Goal: Task Accomplishment & Management: Use online tool/utility

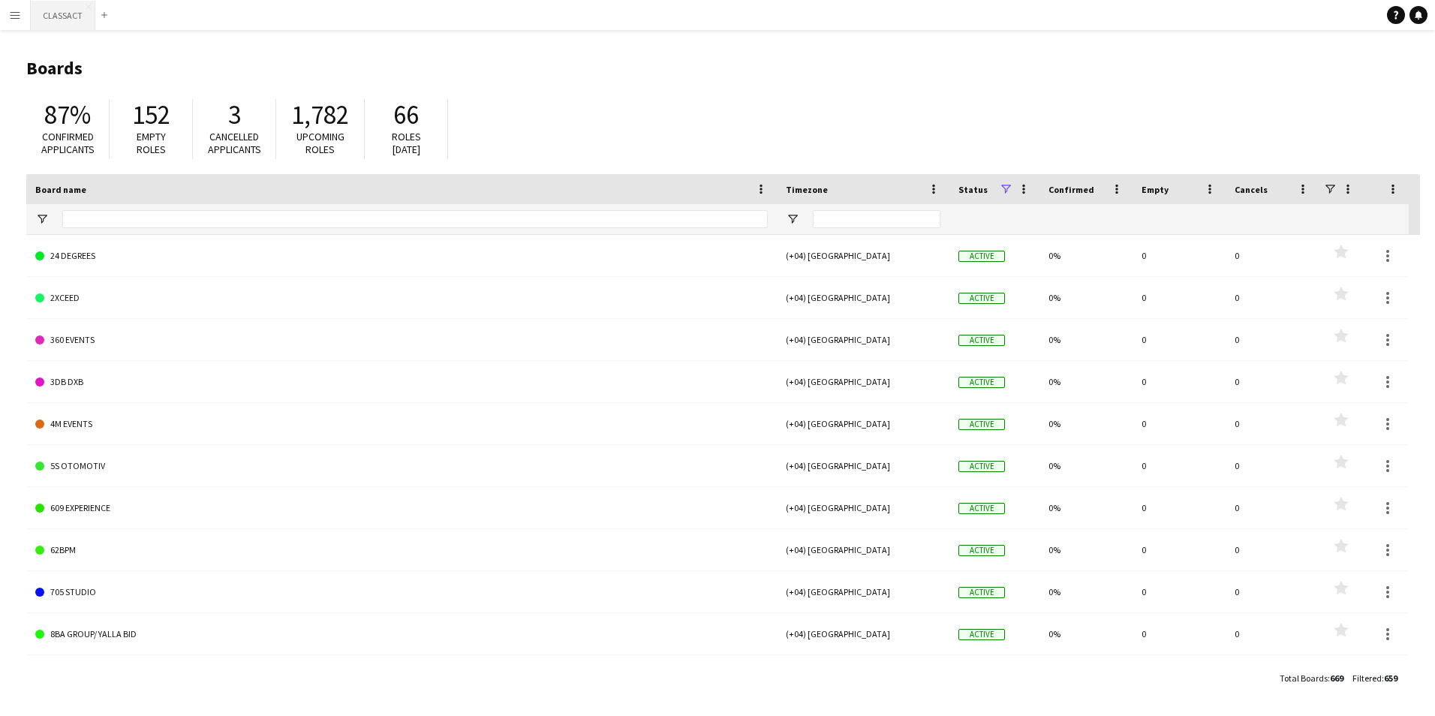
click at [75, 11] on button "CLASSACT Close" at bounding box center [63, 15] width 65 height 29
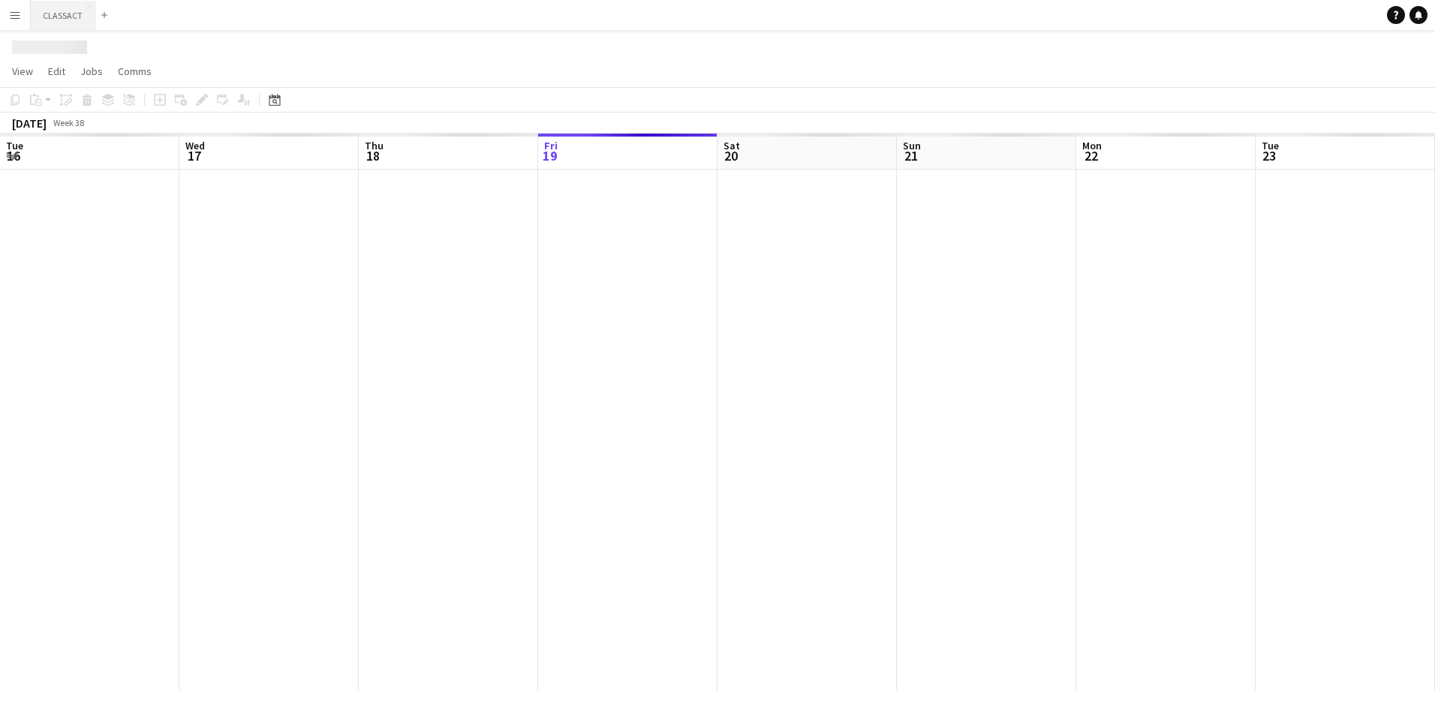
scroll to position [0, 359]
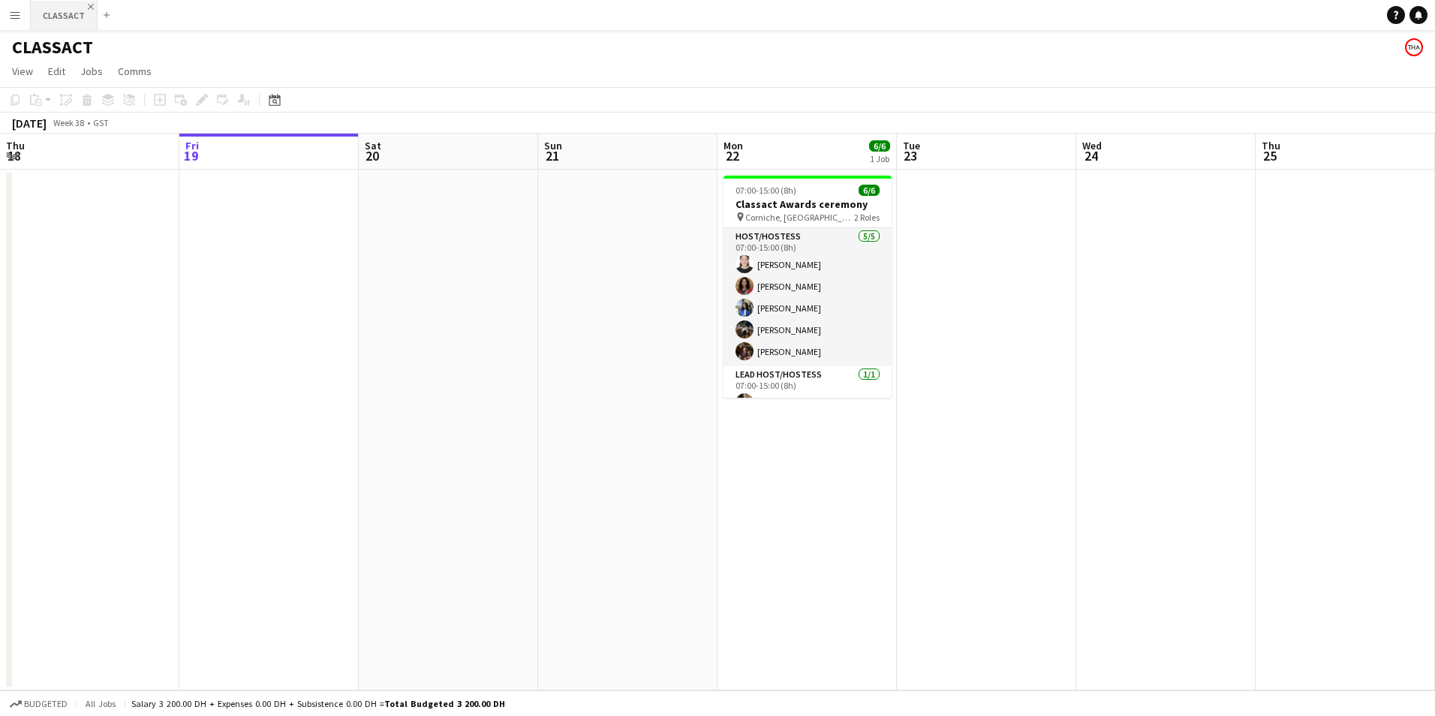
click at [88, 5] on app-icon "Close" at bounding box center [91, 7] width 6 height 6
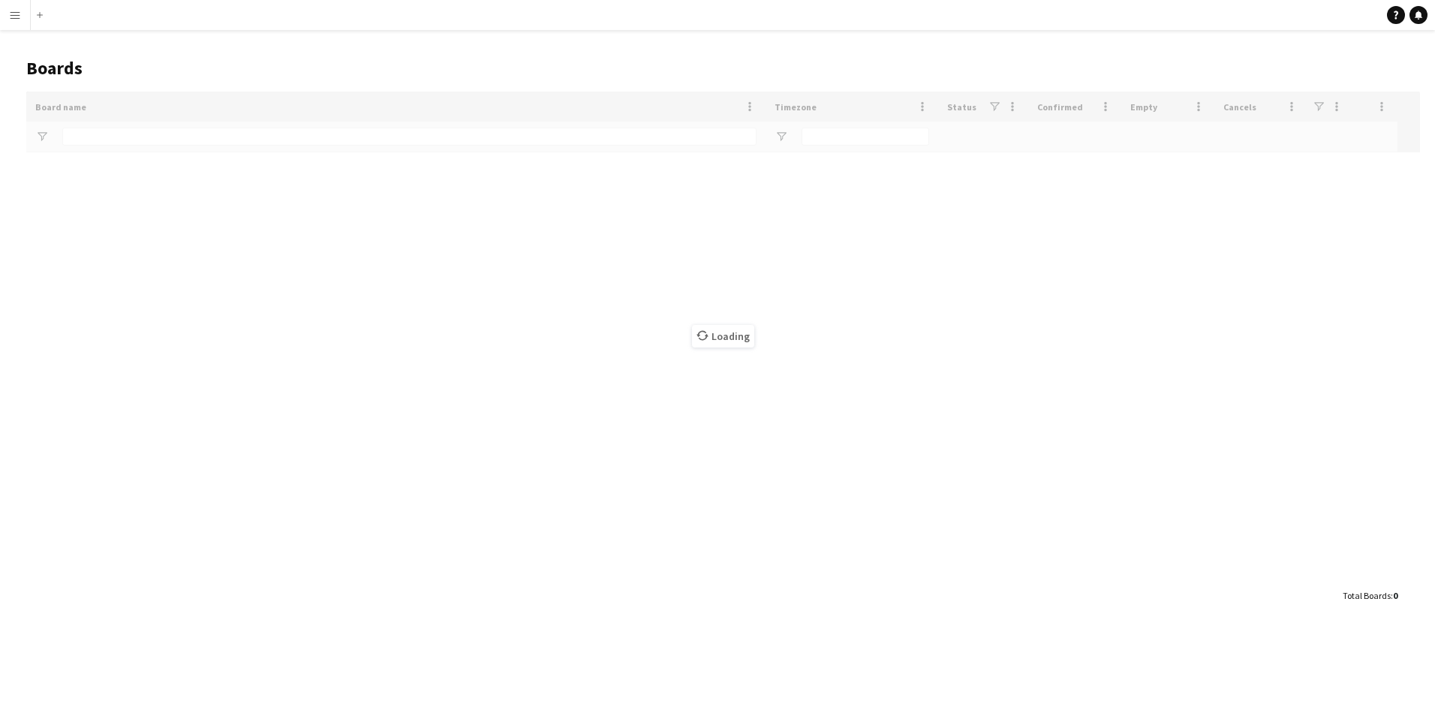
click at [9, 13] on app-icon "Menu" at bounding box center [15, 15] width 12 height 12
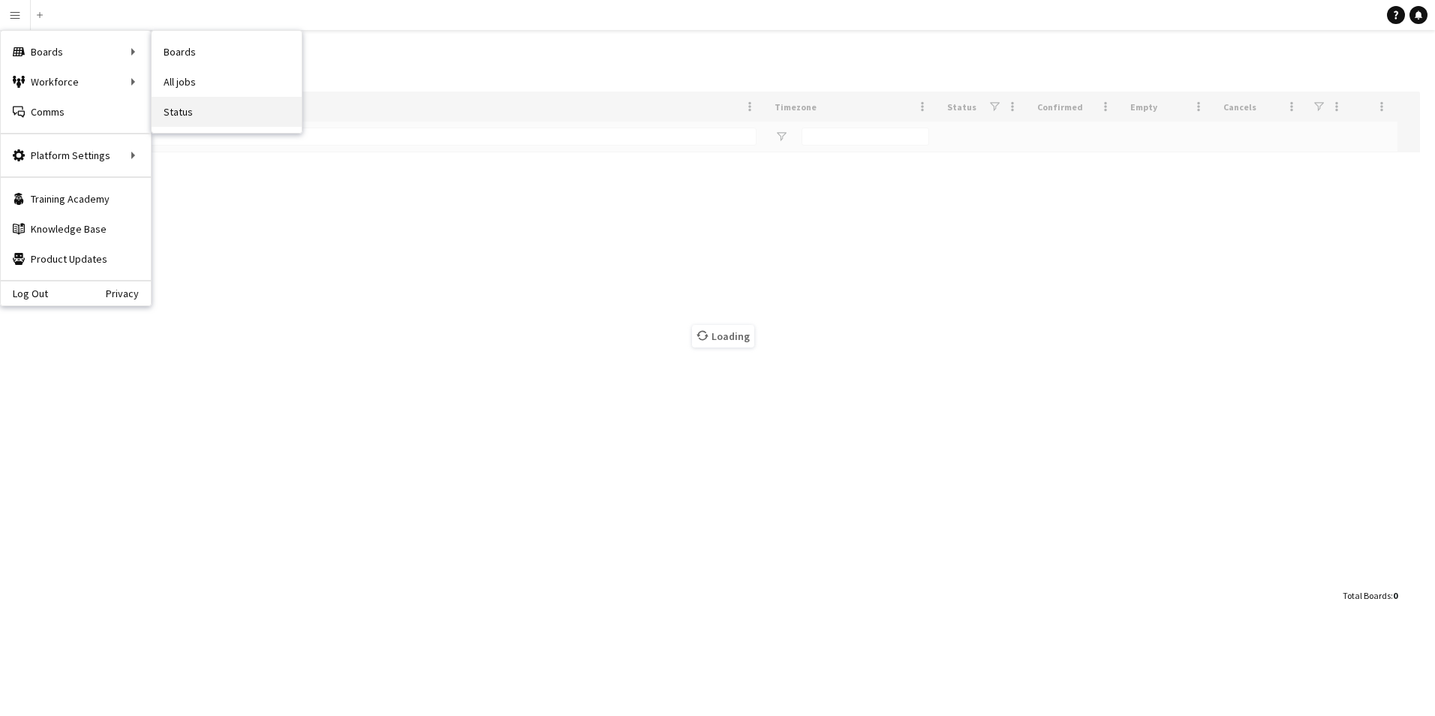
click at [255, 110] on link "Status" at bounding box center [227, 112] width 150 height 30
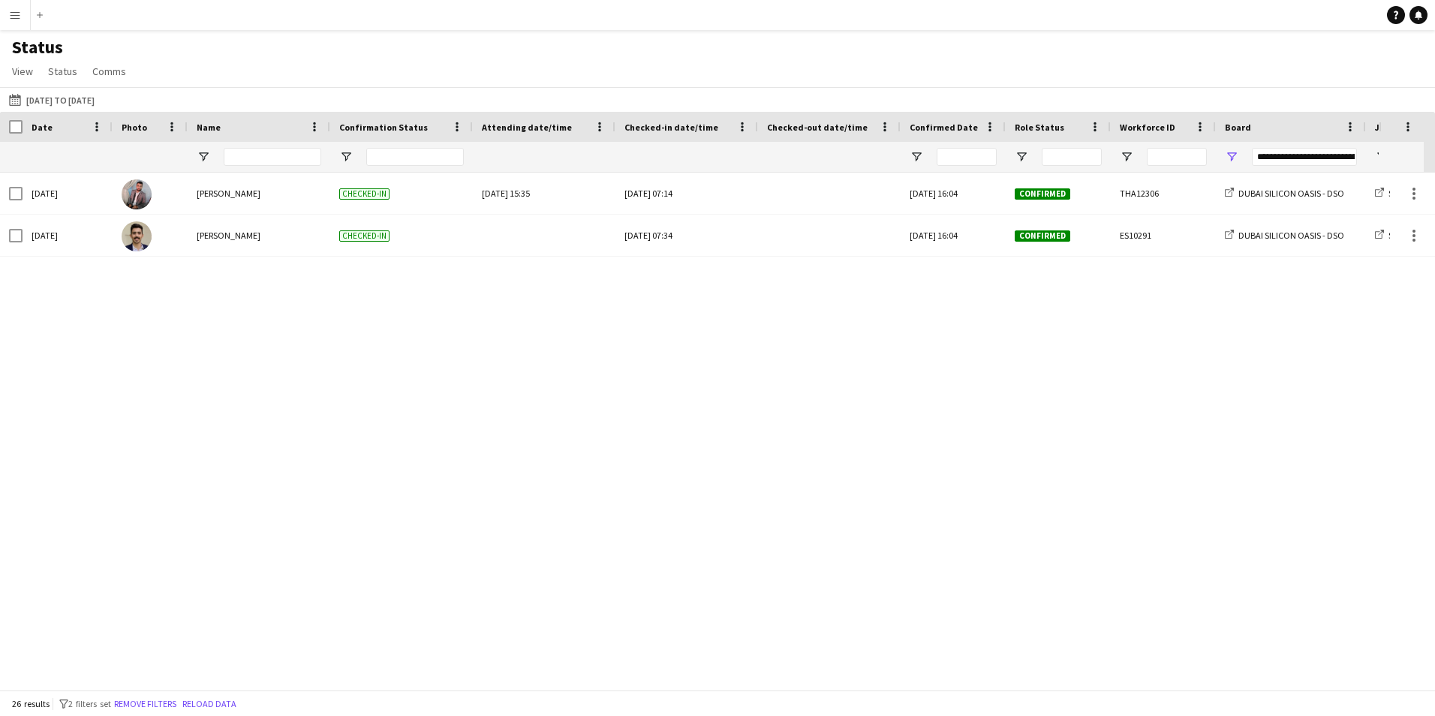
type input "**********"
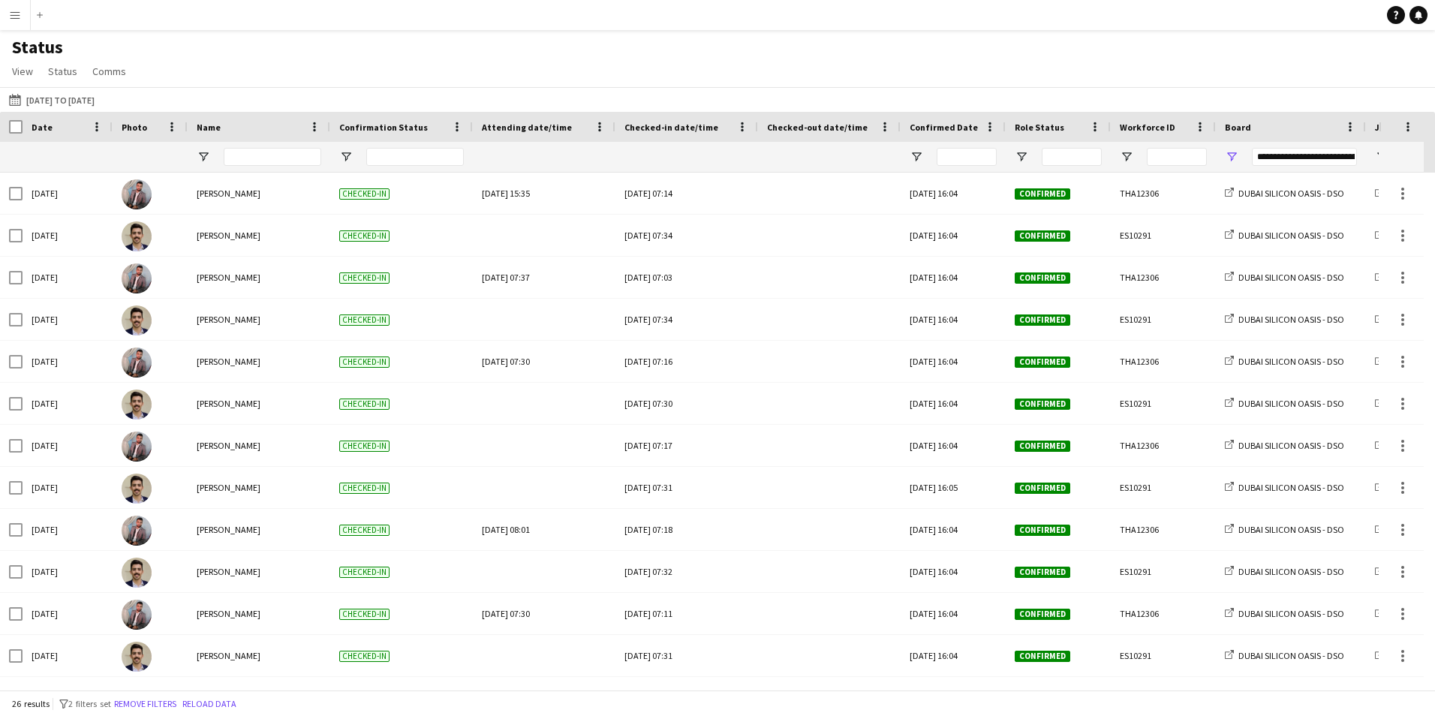
drag, startPoint x: 539, startPoint y: 691, endPoint x: 856, endPoint y: 703, distance: 317.0
click at [856, 703] on div "26 results filter-1 2 filters set Remove filters Reload data" at bounding box center [717, 704] width 1435 height 26
click at [45, 102] on button "19-09-2025 to 25-09-2025 15-07-2025 to 31-07-2025" at bounding box center [52, 100] width 92 height 18
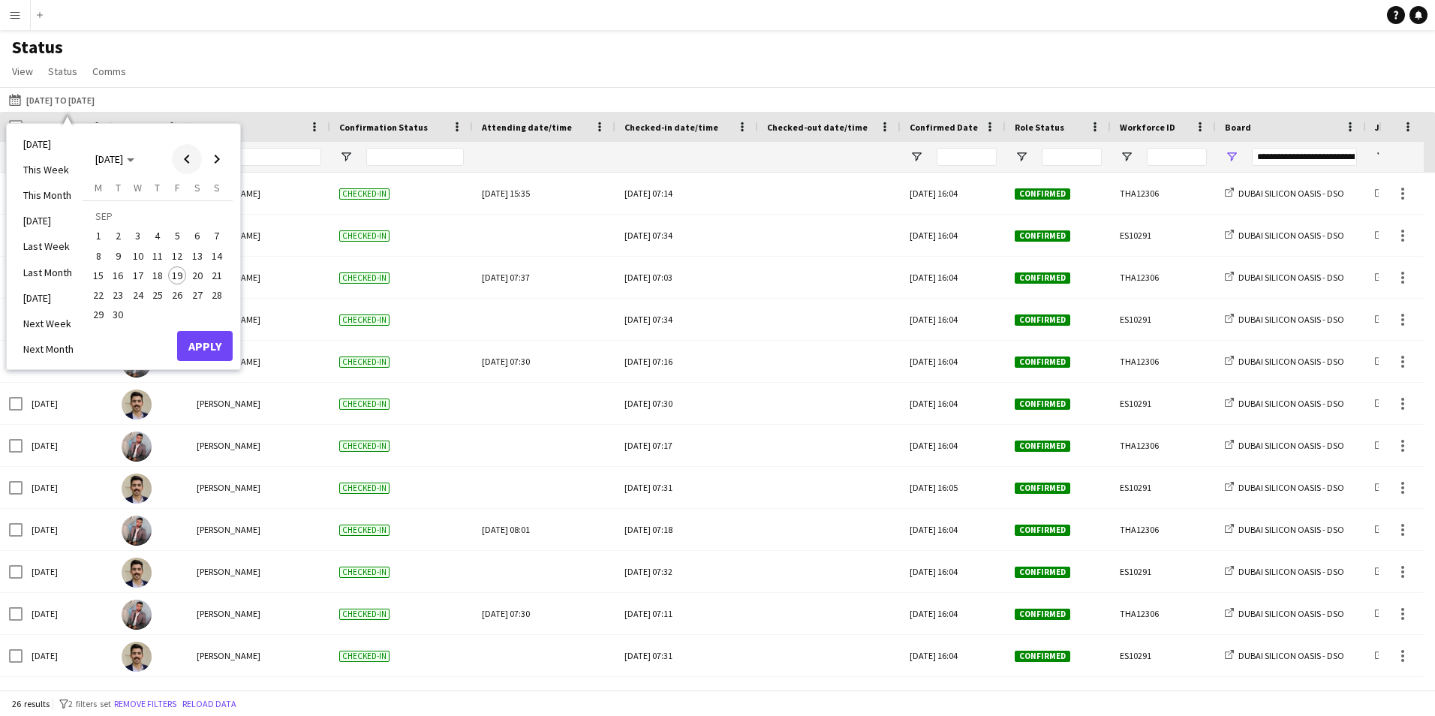
click at [192, 158] on span "Previous month" at bounding box center [187, 159] width 30 height 30
click at [201, 260] on span "14" at bounding box center [197, 260] width 18 height 18
click at [216, 157] on span "Next month" at bounding box center [217, 159] width 30 height 30
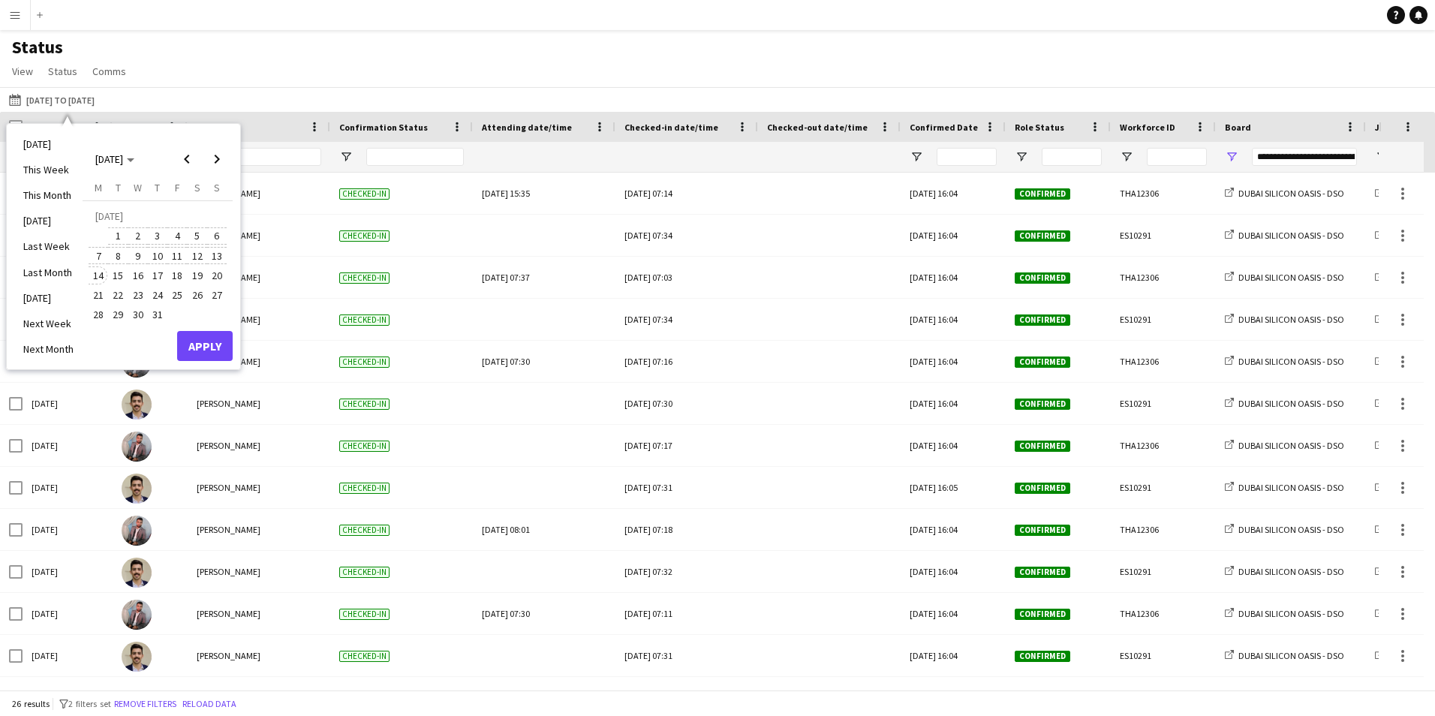
click at [92, 277] on span "14" at bounding box center [98, 275] width 18 height 18
click at [185, 348] on button "Apply" at bounding box center [205, 346] width 56 height 30
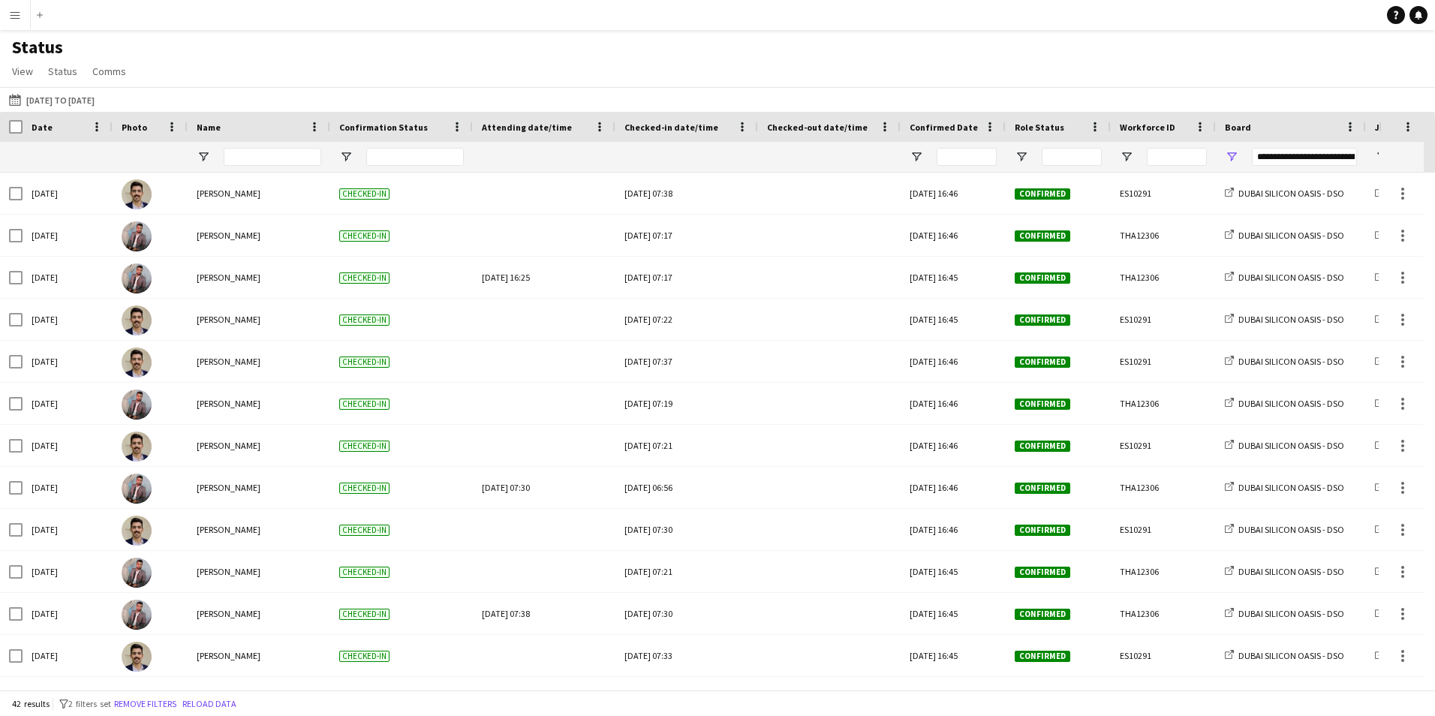
click at [444, 692] on div "42 results filter-1 2 filters set Remove filters Reload data" at bounding box center [717, 704] width 1435 height 26
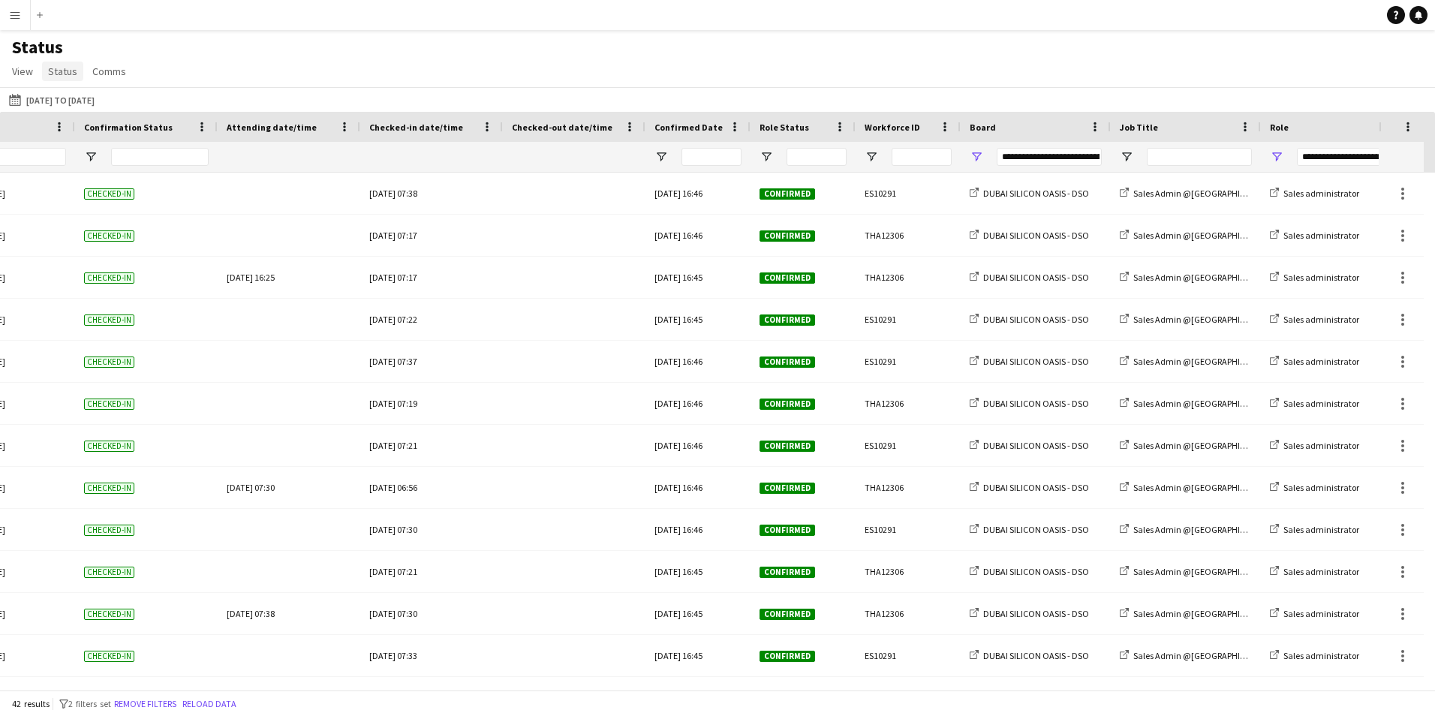
click at [62, 73] on span "Status" at bounding box center [62, 72] width 29 height 14
click at [209, 86] on div "Status View Views Default view New view Update view Delete view Edit name Custo…" at bounding box center [717, 61] width 1435 height 51
click at [12, 16] on app-icon "Menu" at bounding box center [15, 15] width 12 height 12
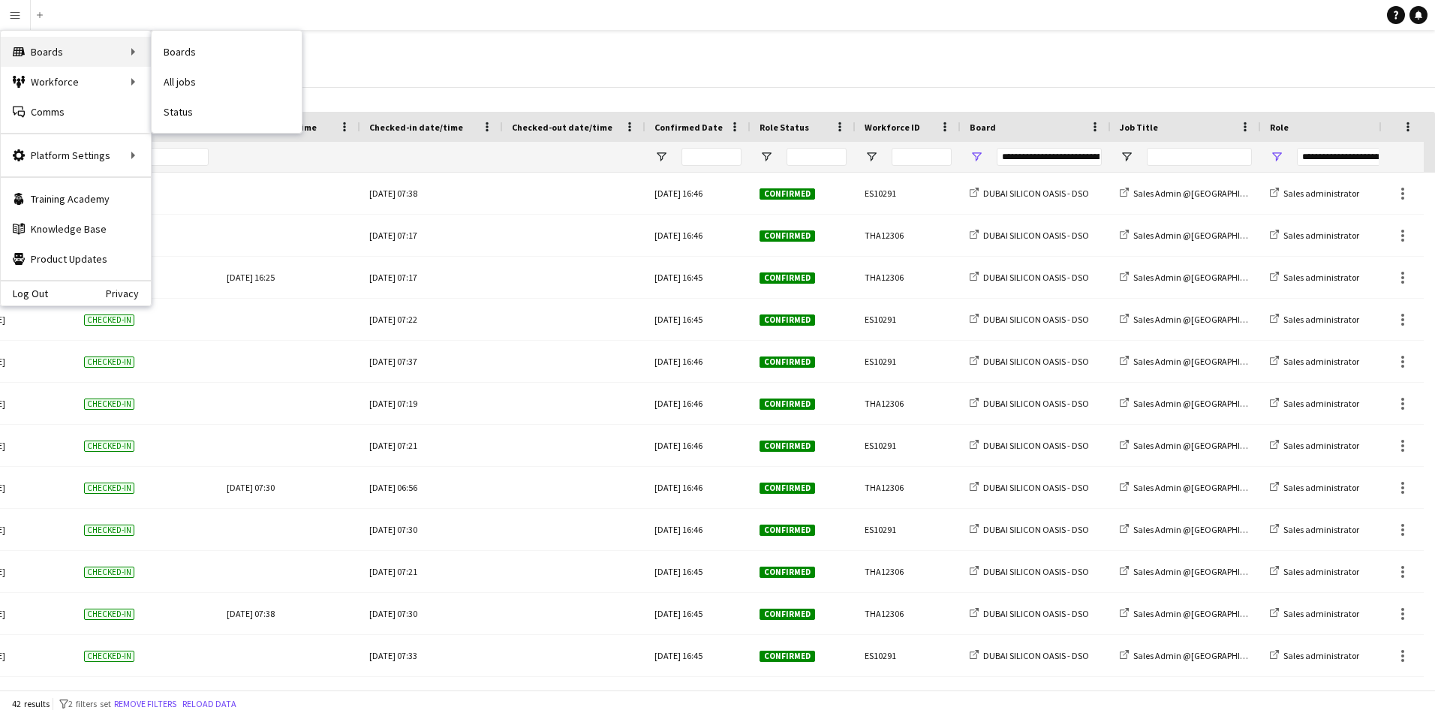
click at [54, 53] on div "Boards Boards" at bounding box center [76, 52] width 150 height 30
click at [209, 42] on link "Boards" at bounding box center [227, 52] width 150 height 30
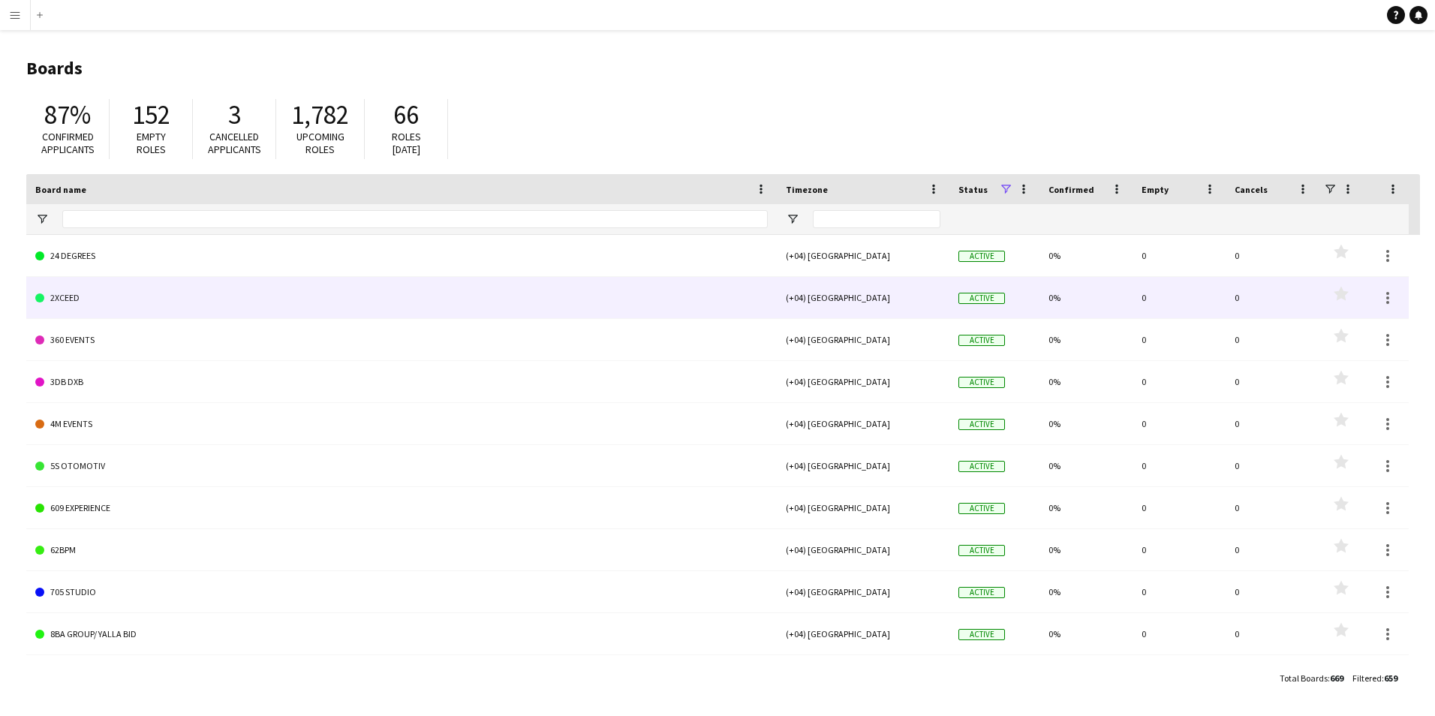
click at [188, 287] on link "2XCEED" at bounding box center [401, 298] width 733 height 42
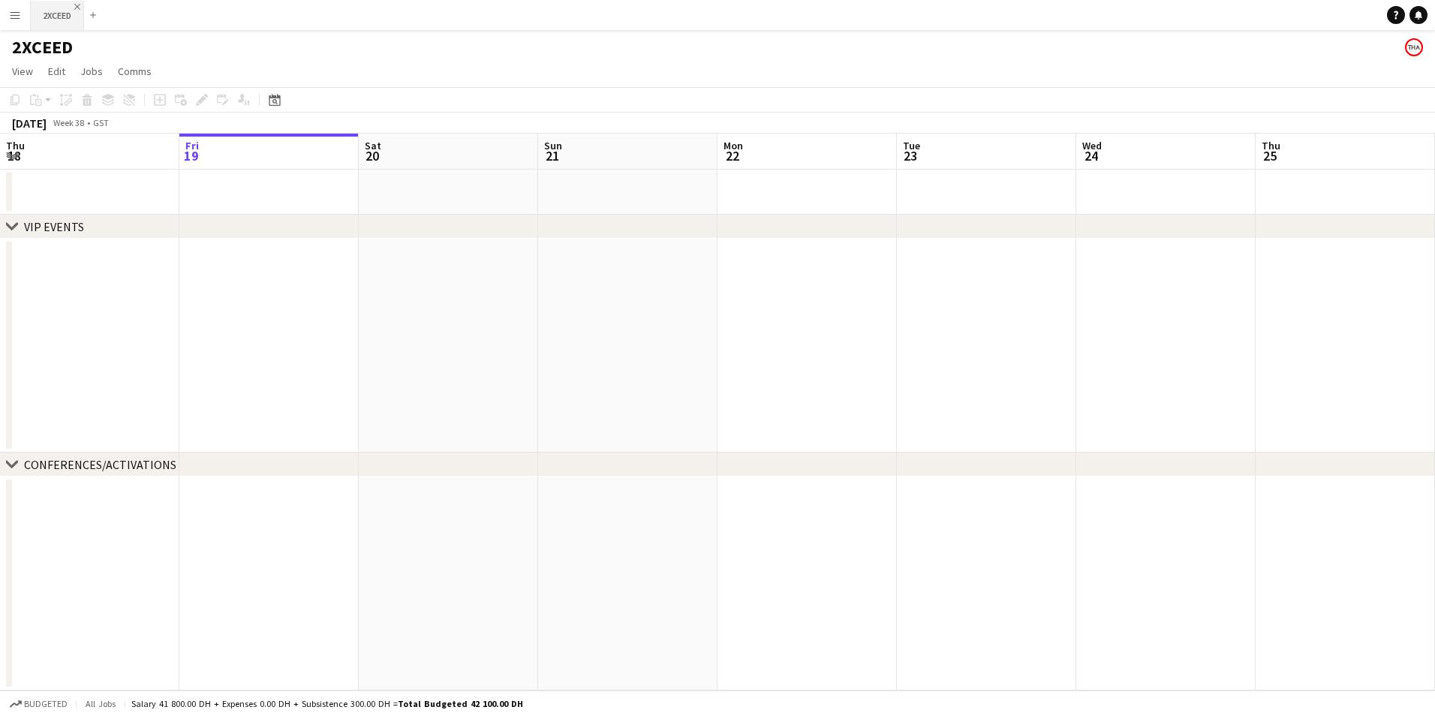
click at [78, 6] on app-icon "Close" at bounding box center [77, 7] width 6 height 6
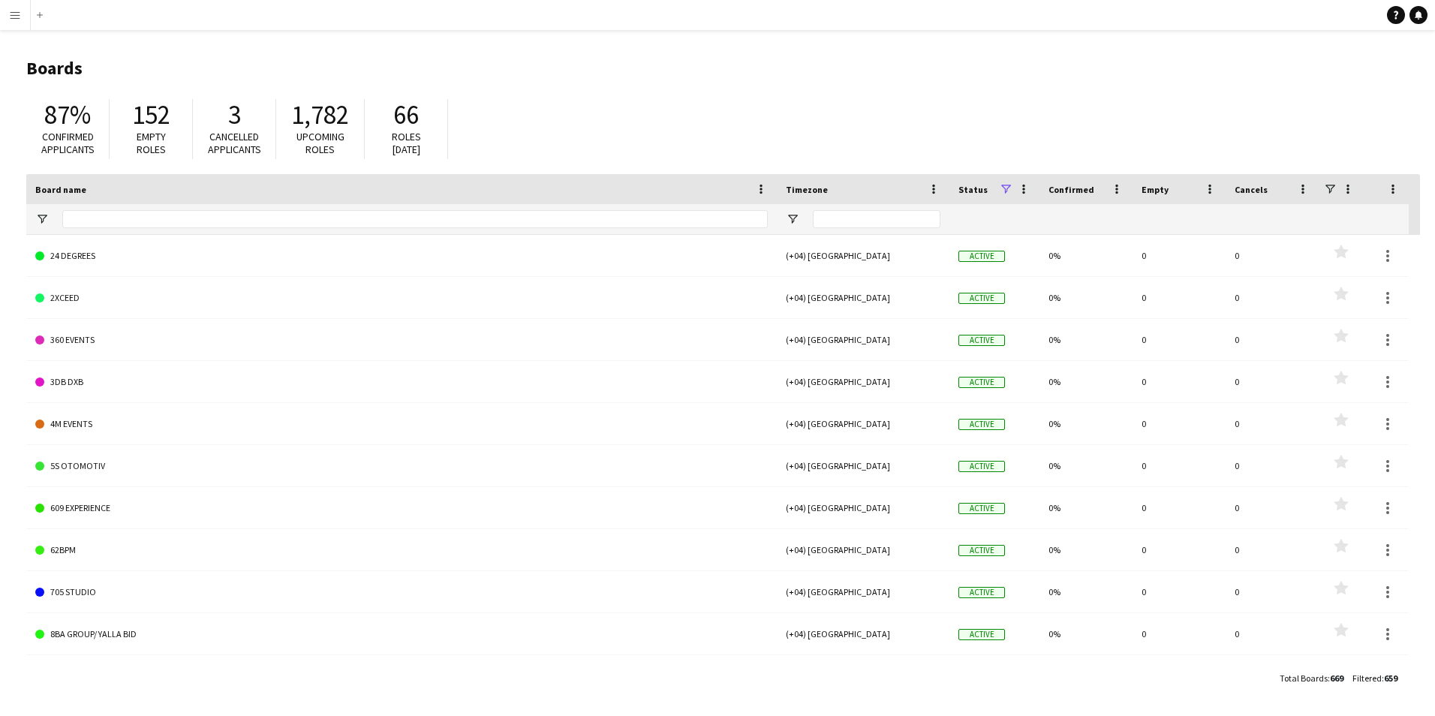
click at [23, 17] on button "Menu" at bounding box center [15, 15] width 30 height 30
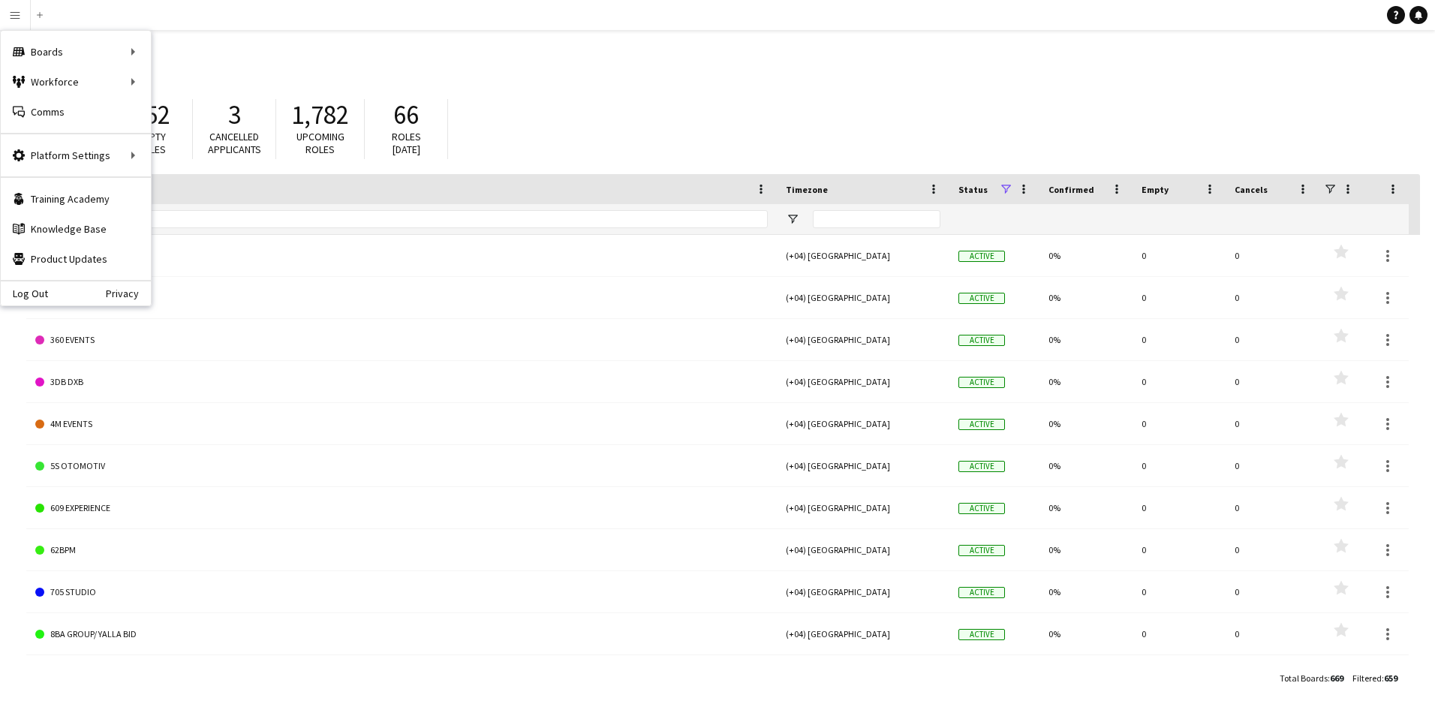
click at [1145, 83] on header "Boards" at bounding box center [723, 68] width 1394 height 47
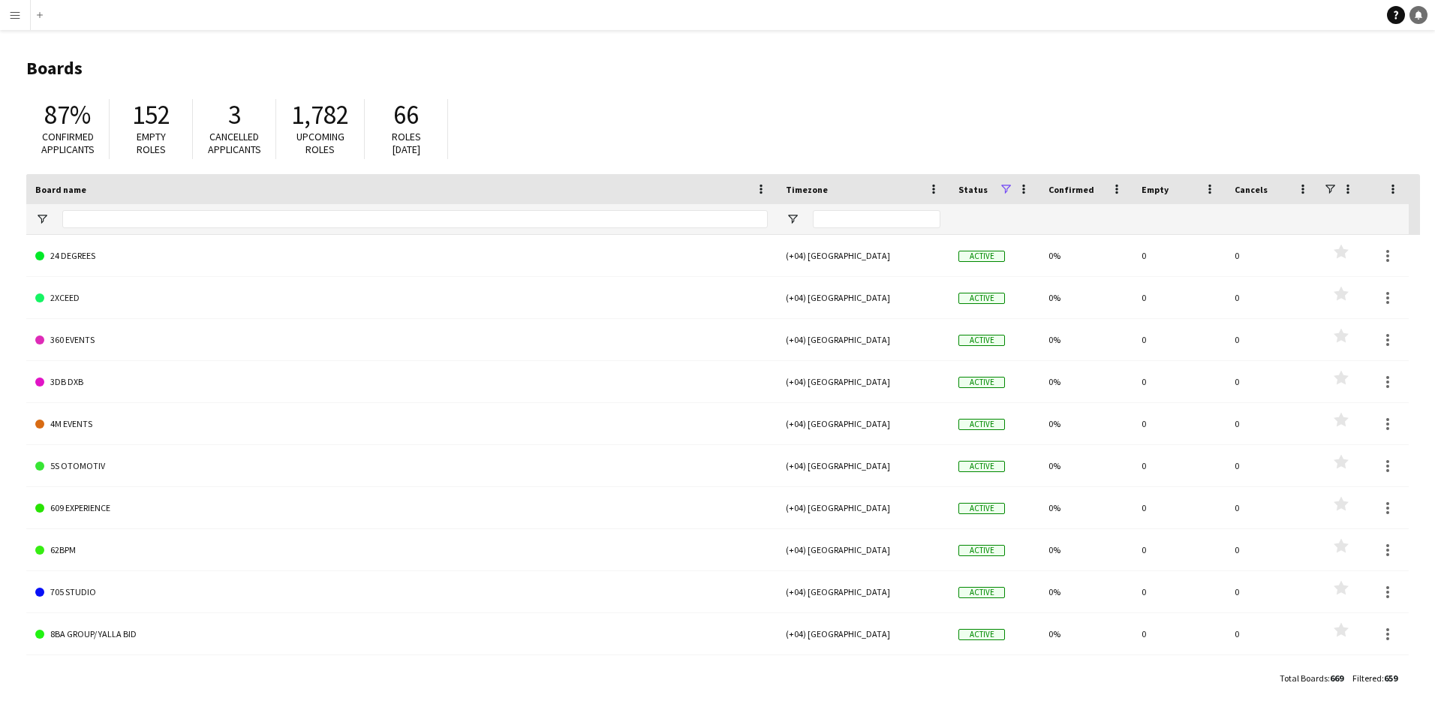
click at [1423, 22] on link "Notifications" at bounding box center [1419, 15] width 18 height 18
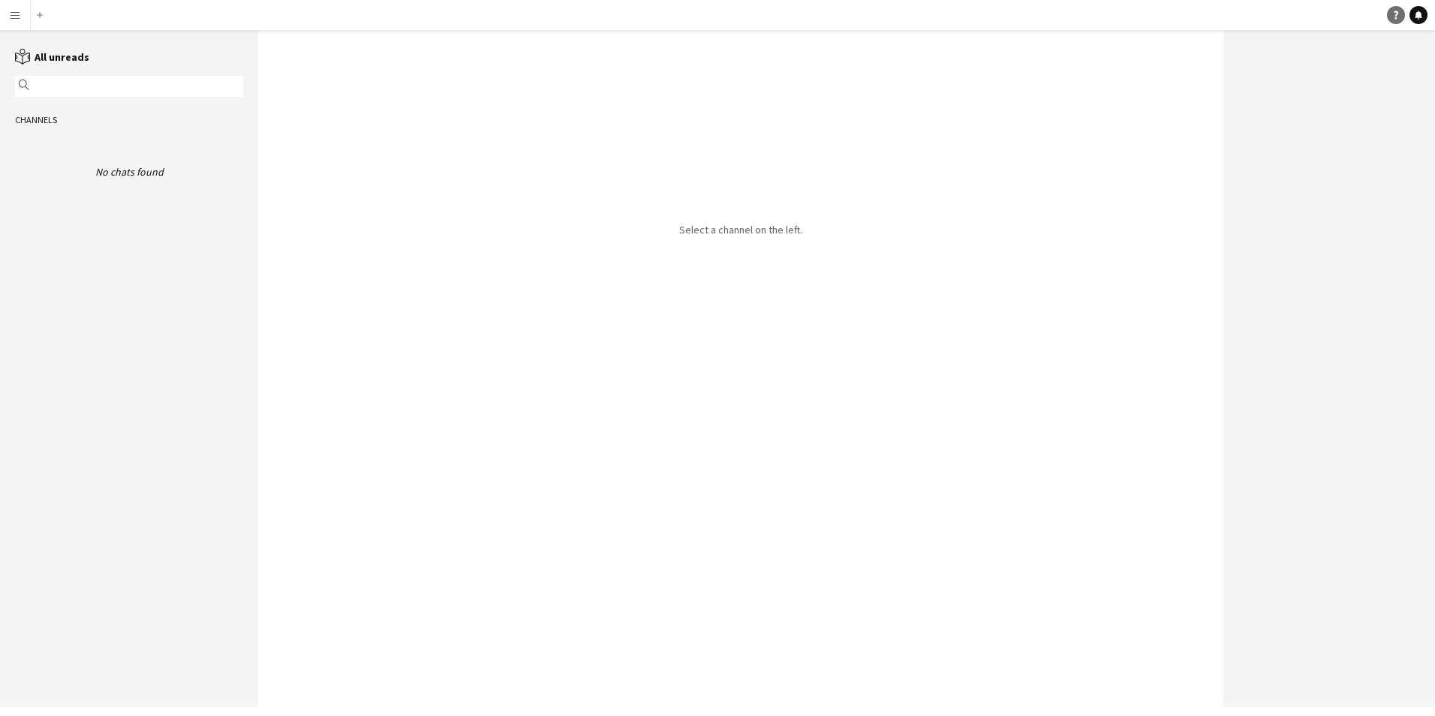
click at [1392, 16] on link "Help" at bounding box center [1396, 15] width 18 height 18
click at [1405, 17] on div "Help Notifications" at bounding box center [1411, 15] width 48 height 18
click at [8, 27] on button "Menu" at bounding box center [15, 15] width 30 height 30
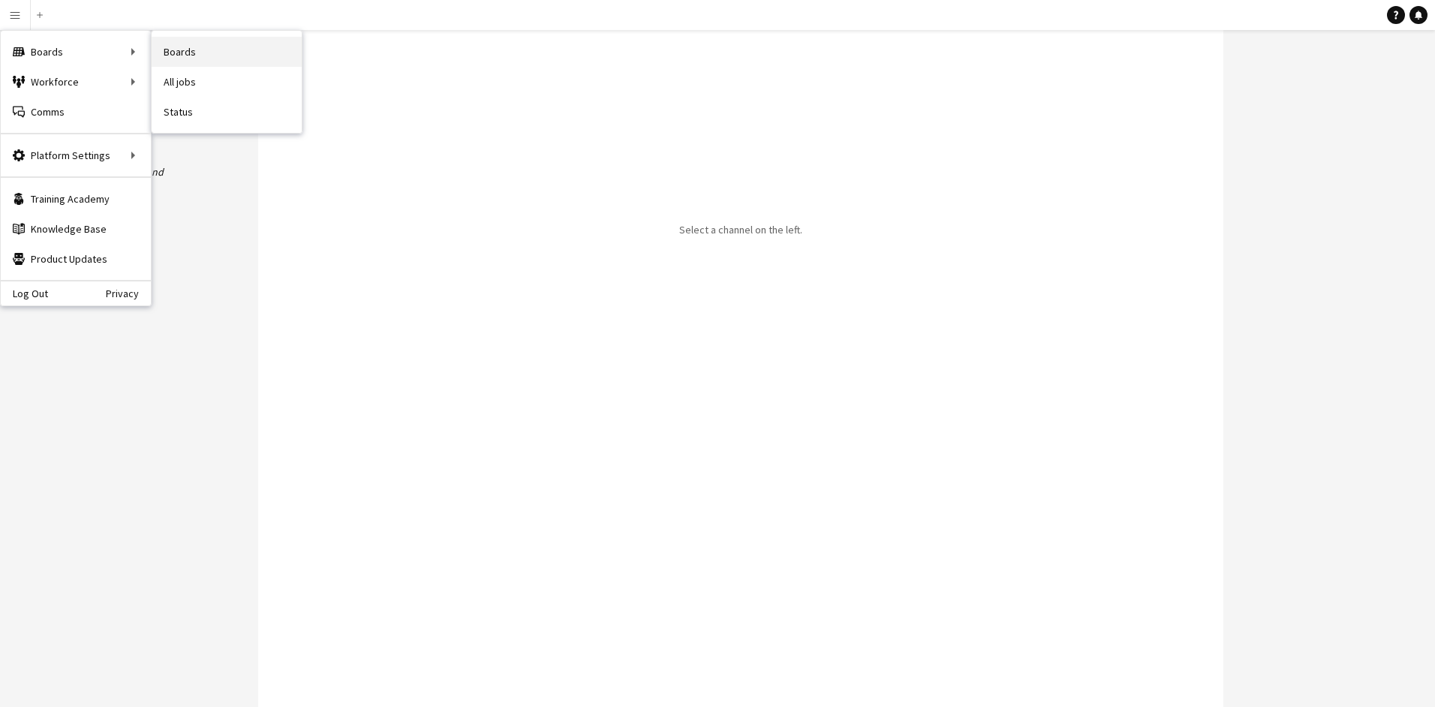
click at [176, 46] on link "Boards" at bounding box center [227, 52] width 150 height 30
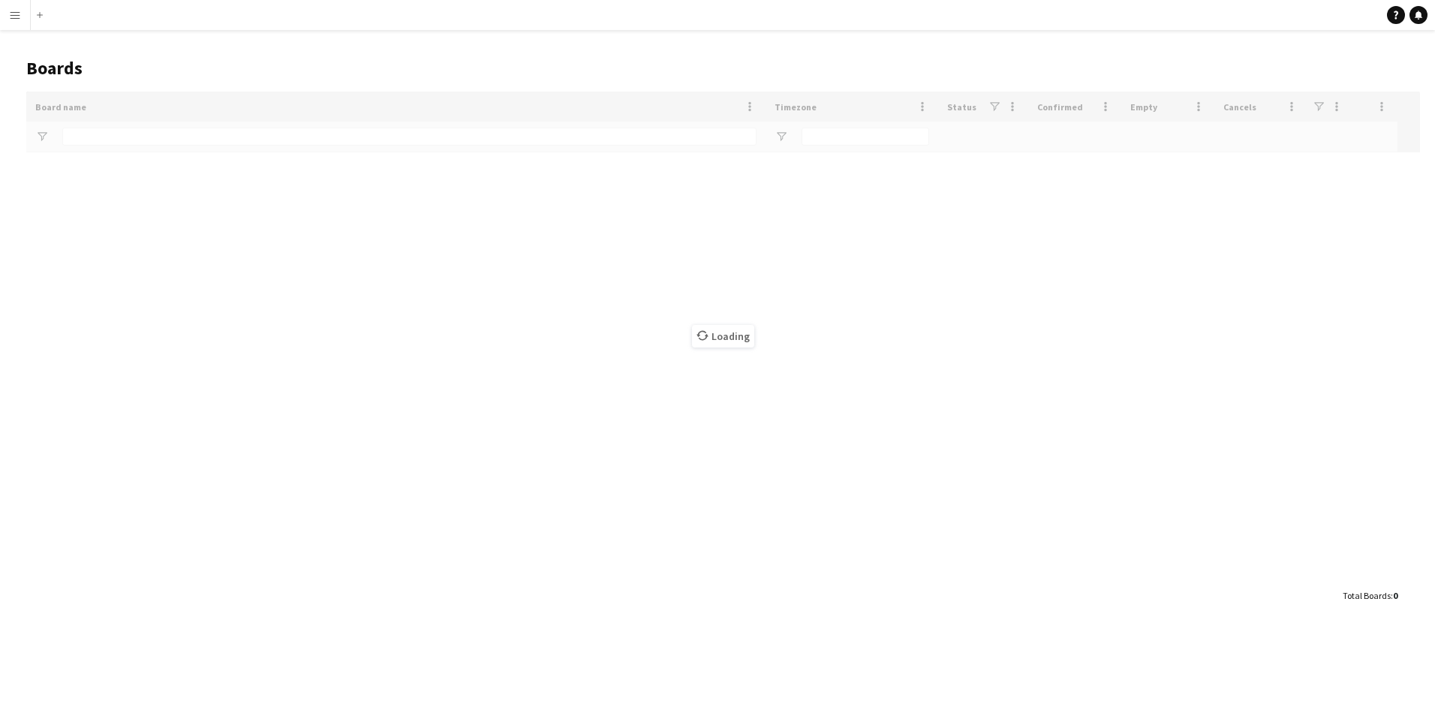
click at [21, 20] on button "Menu" at bounding box center [15, 15] width 30 height 30
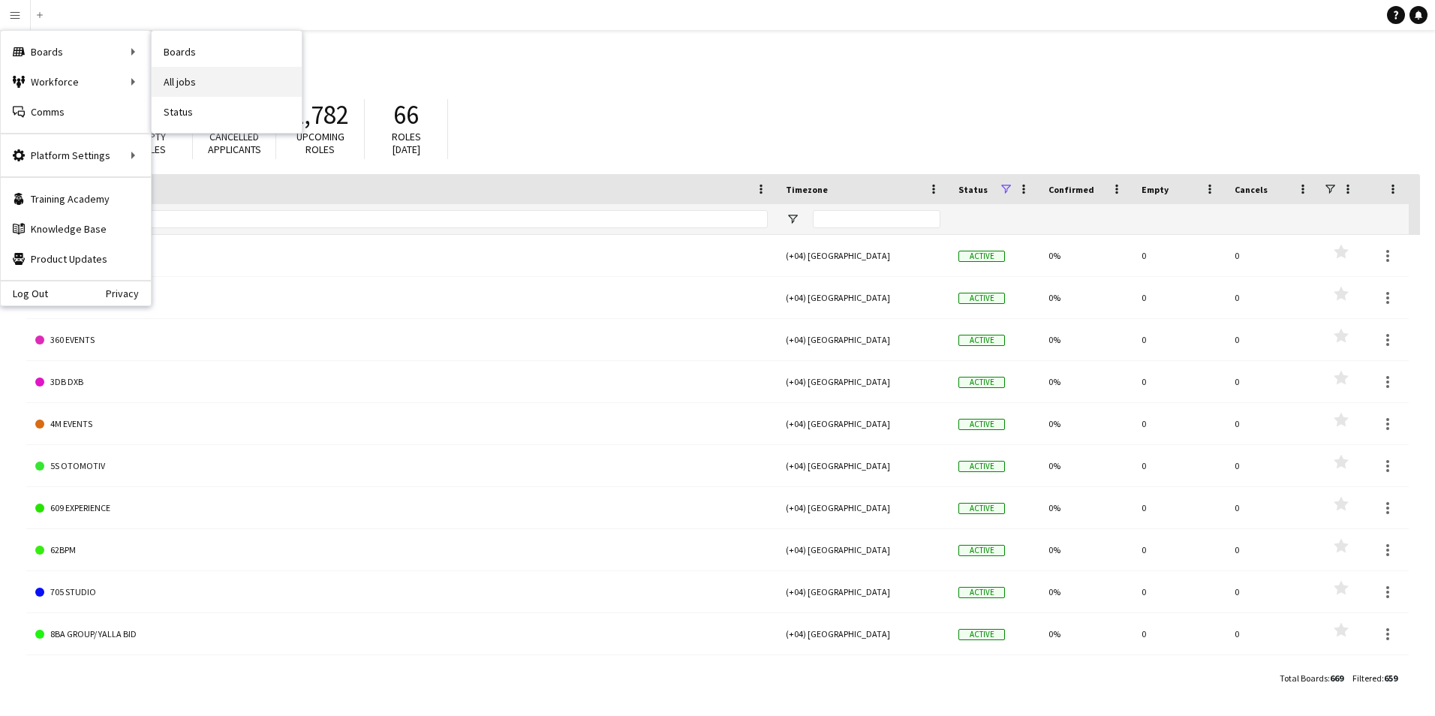
click at [217, 77] on link "All jobs" at bounding box center [227, 82] width 150 height 30
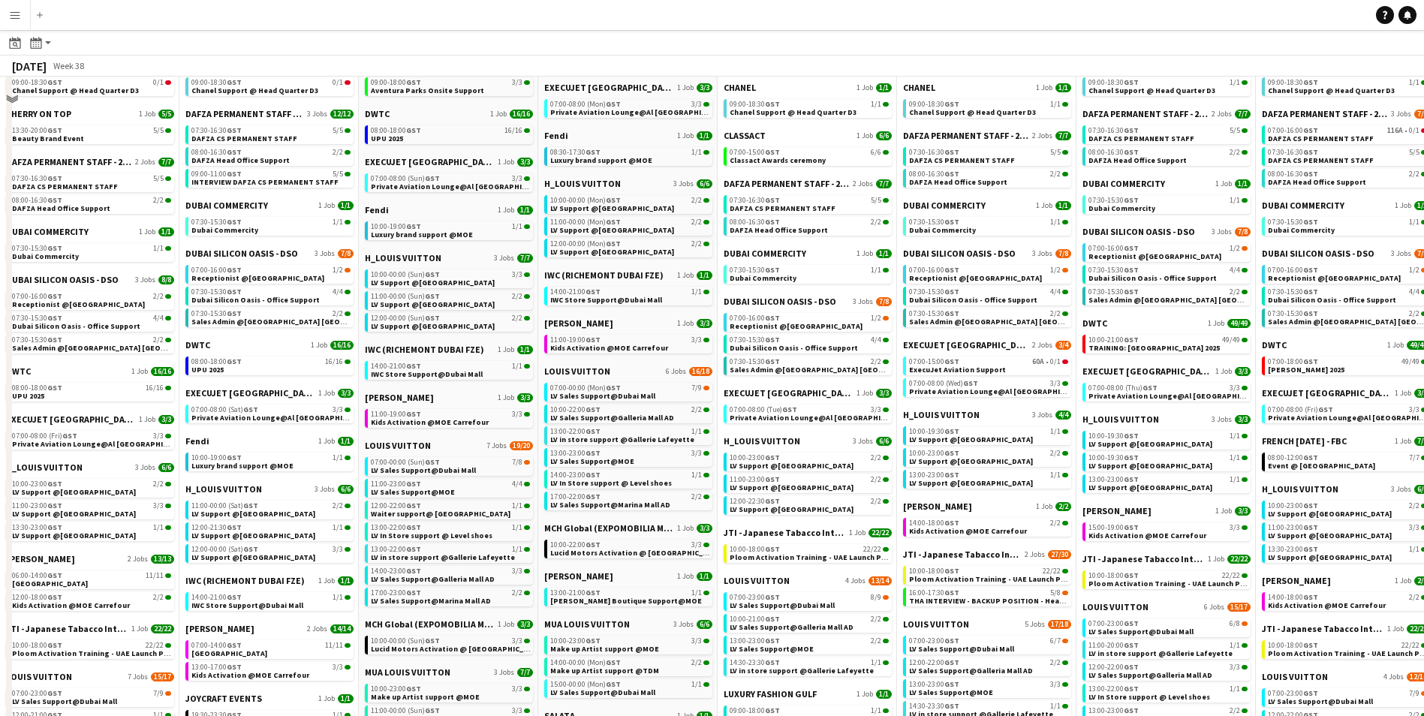
scroll to position [150, 0]
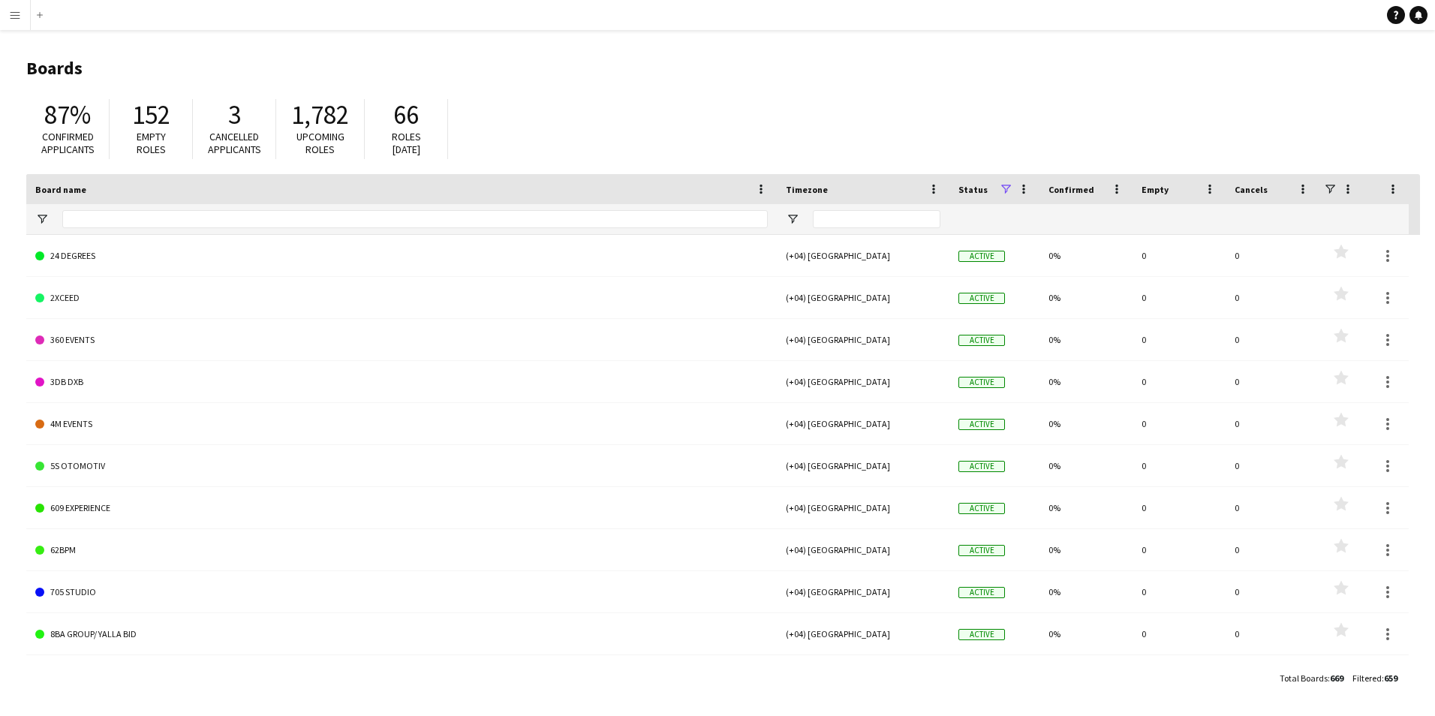
click at [13, 6] on button "Menu" at bounding box center [15, 15] width 30 height 30
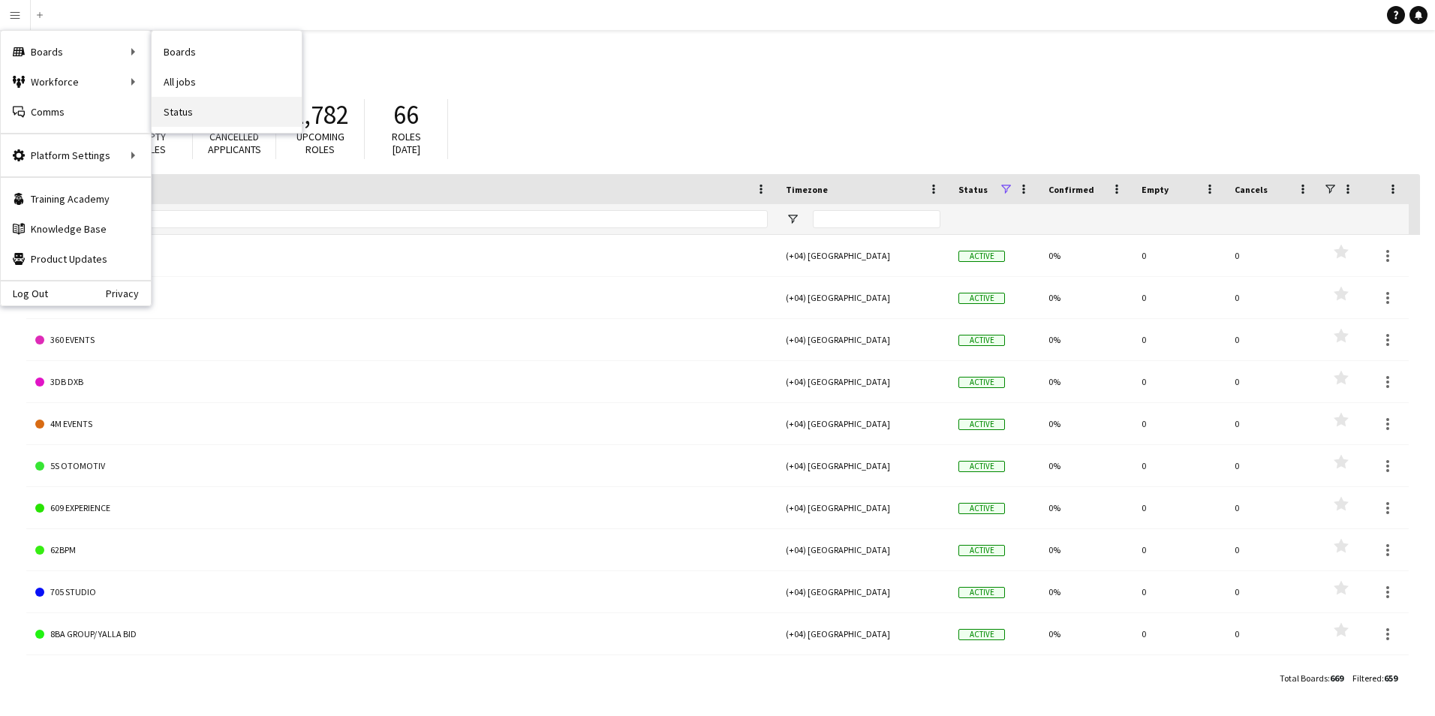
click at [215, 101] on link "Status" at bounding box center [227, 112] width 150 height 30
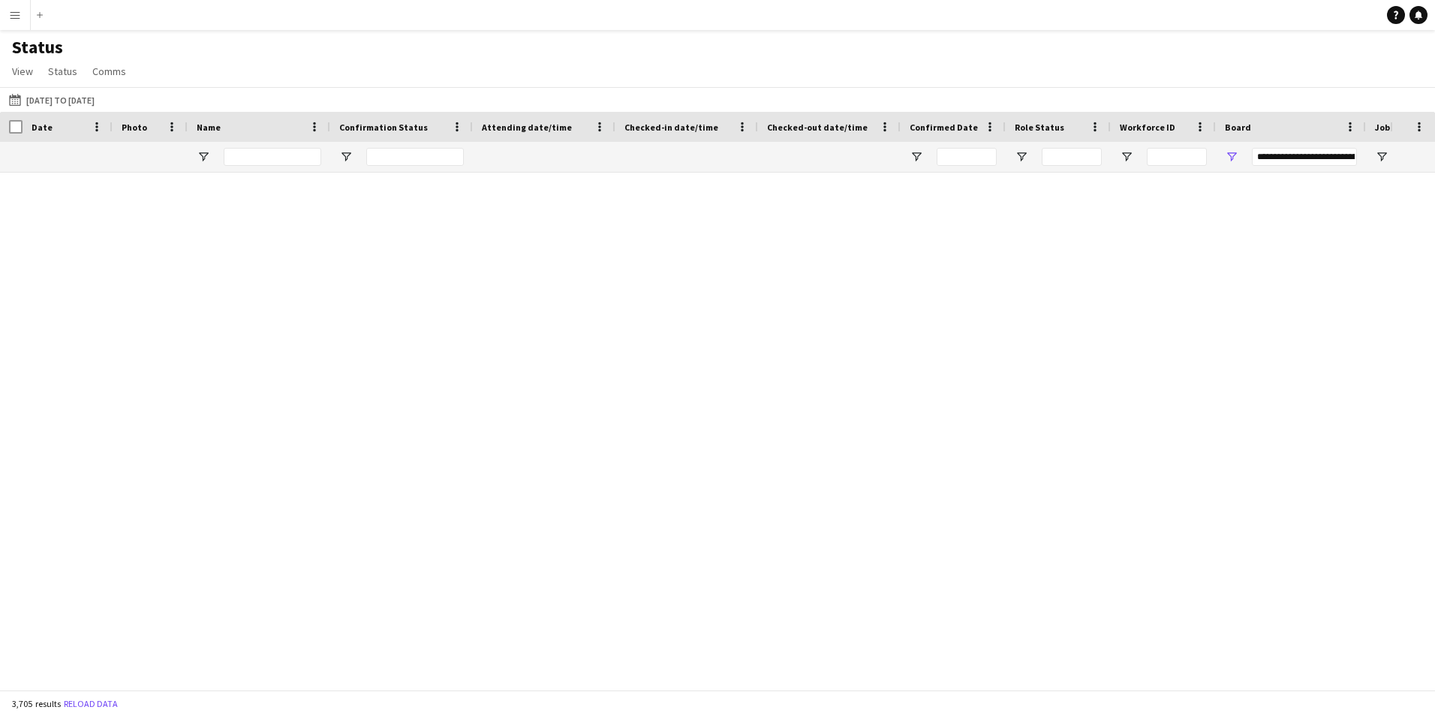
type input "**********"
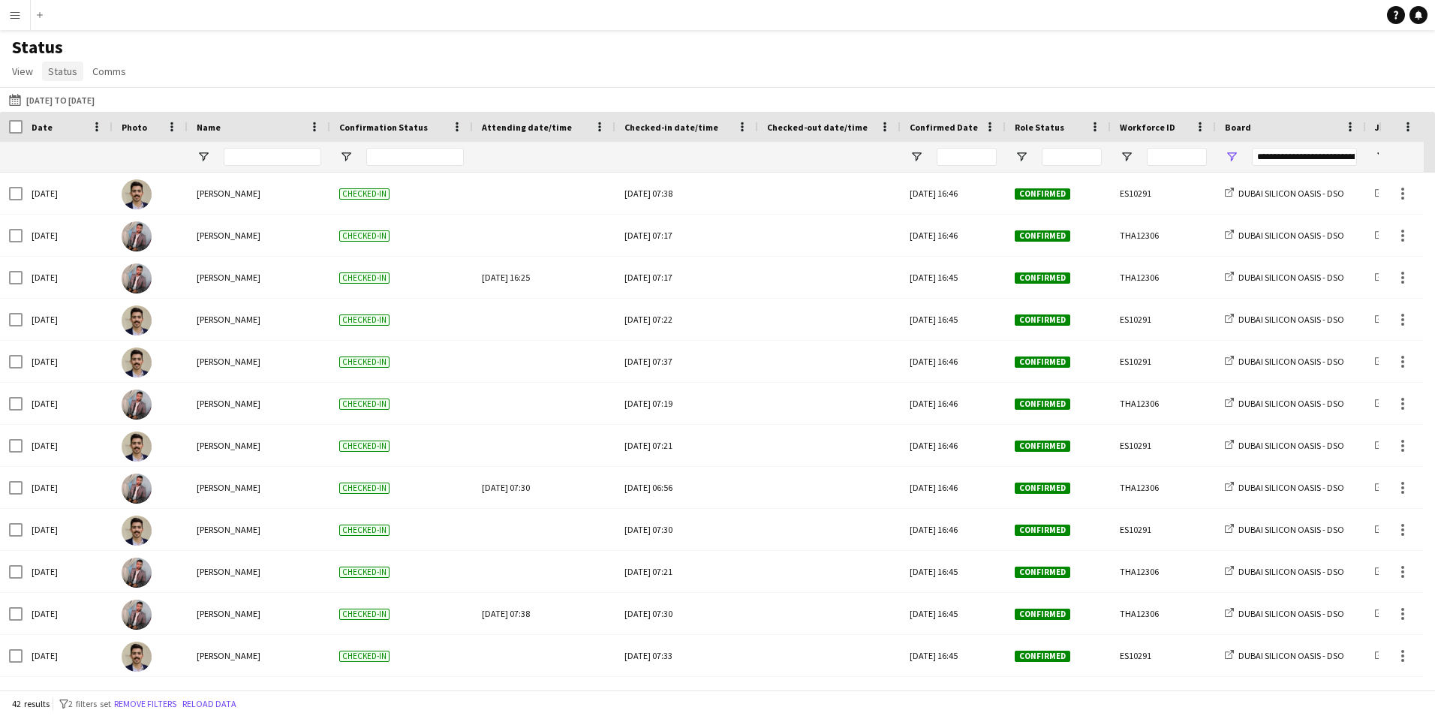
click at [77, 77] on link "Status" at bounding box center [62, 72] width 41 height 20
click at [209, 92] on div "19-09-2025 to 25-09-2025 14-06-2025 to 14-07-2025 Today This Week This Month Ye…" at bounding box center [717, 99] width 1435 height 25
type input "**********"
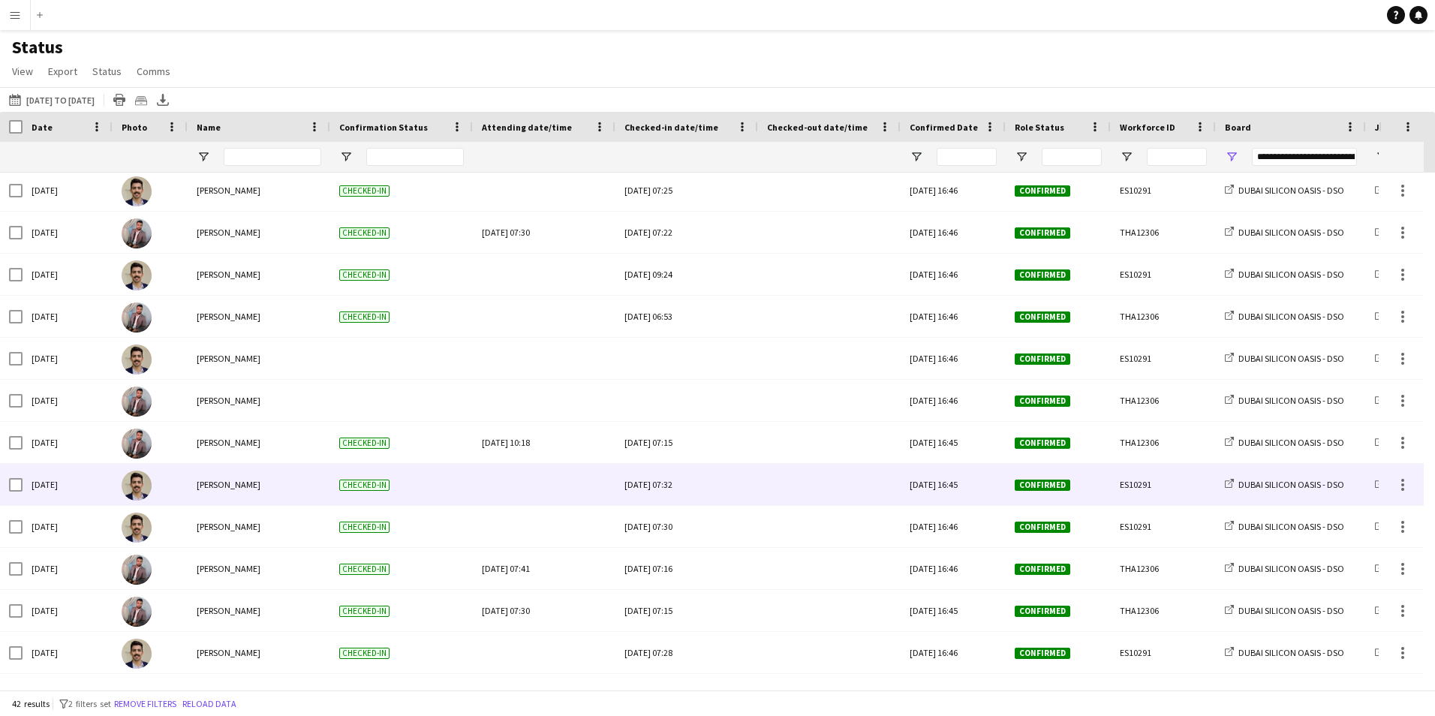
scroll to position [601, 0]
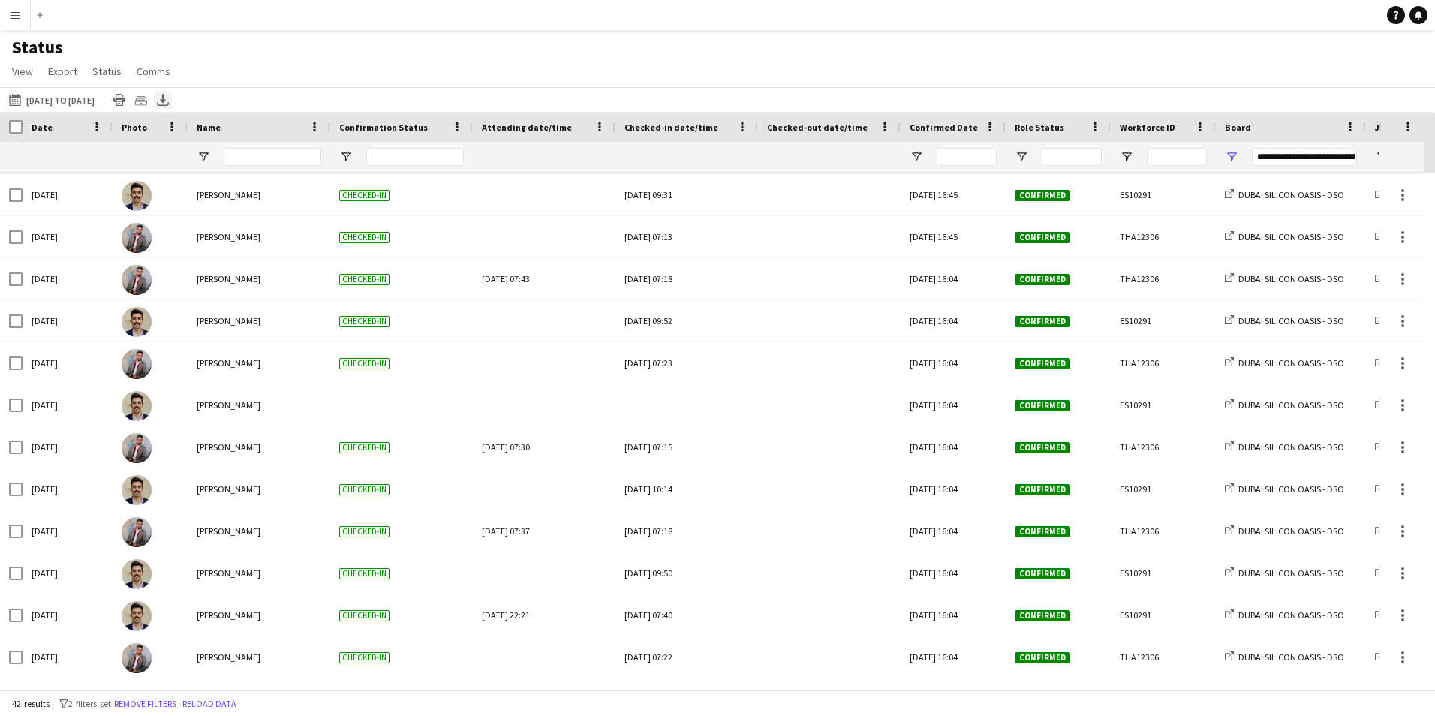
click at [169, 98] on icon "Export XLSX" at bounding box center [163, 100] width 12 height 12
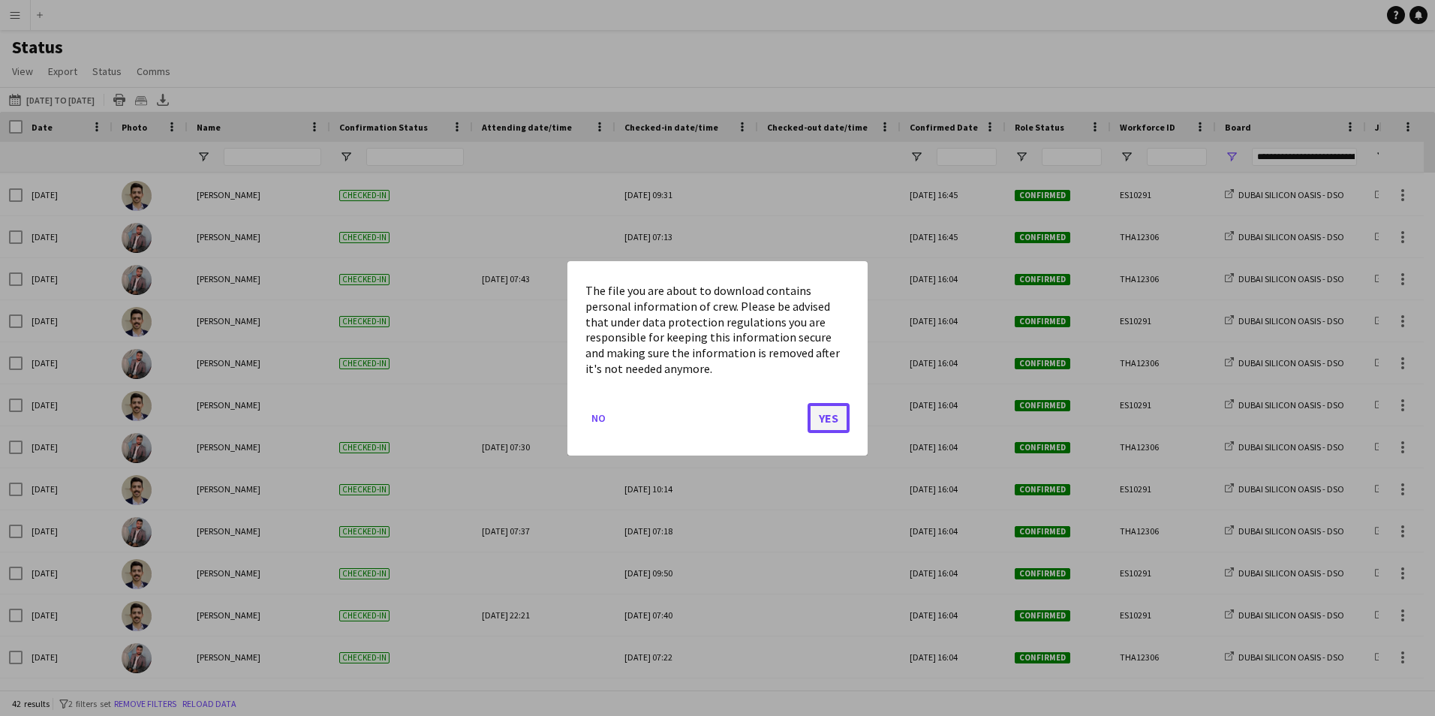
click at [831, 432] on button "Yes" at bounding box center [829, 417] width 42 height 30
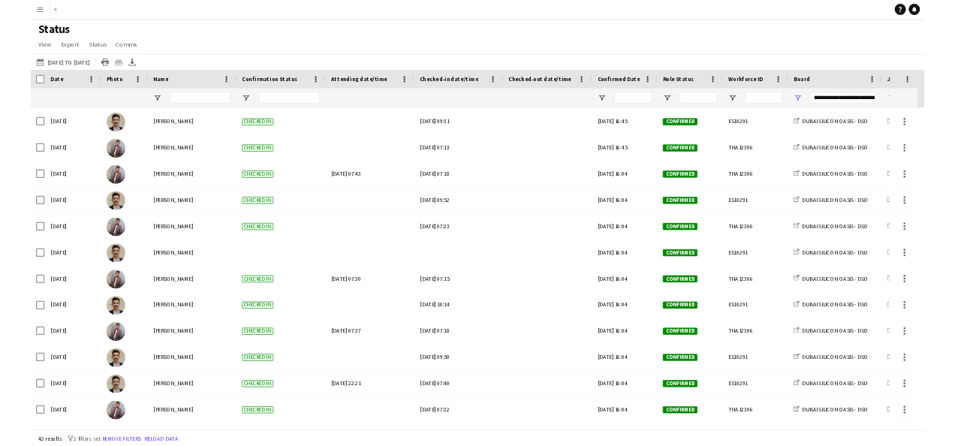
scroll to position [1260, 0]
